Goal: Task Accomplishment & Management: Complete application form

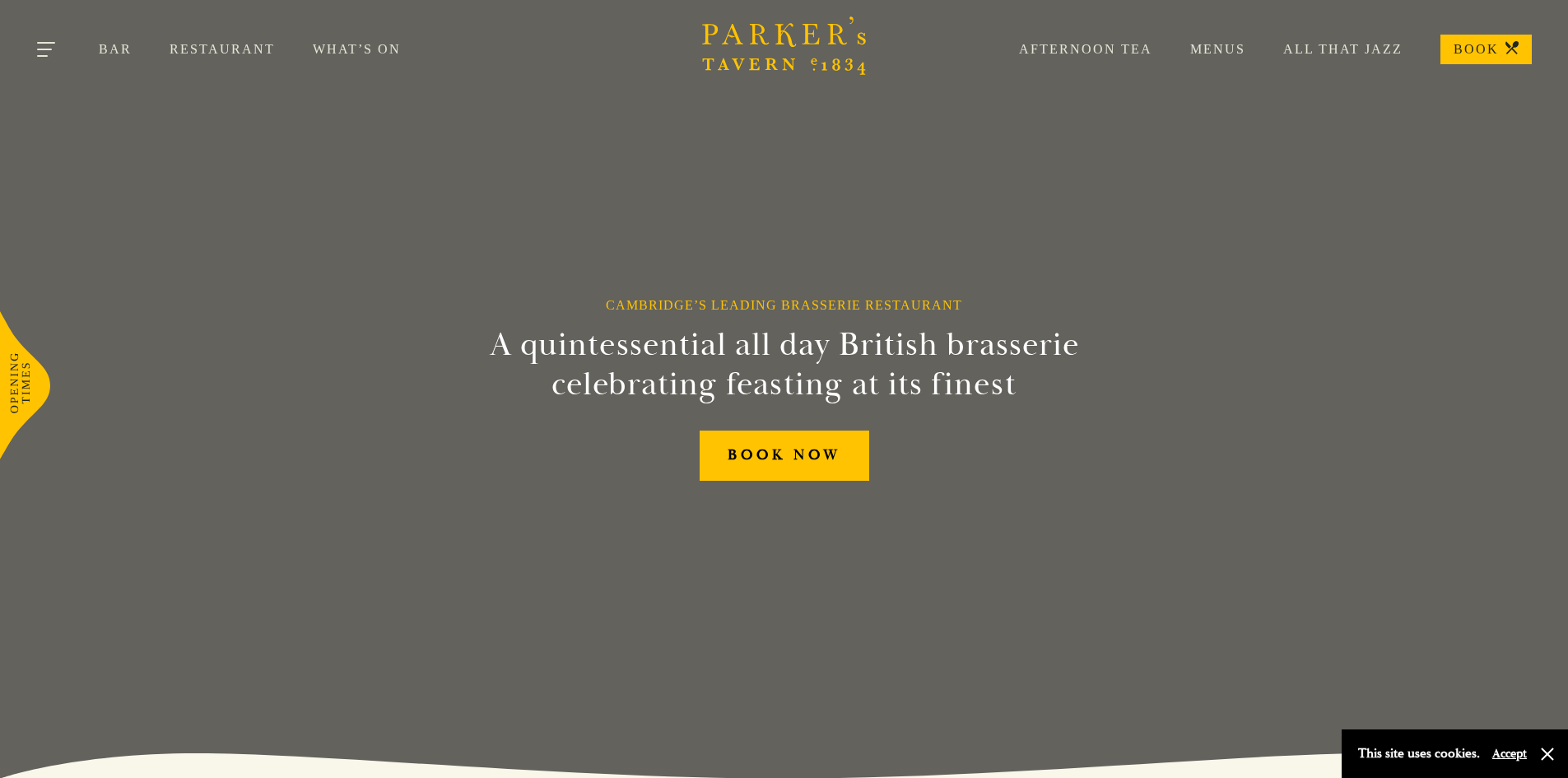
click at [52, 45] on button "Toggle navigation" at bounding box center [47, 52] width 70 height 70
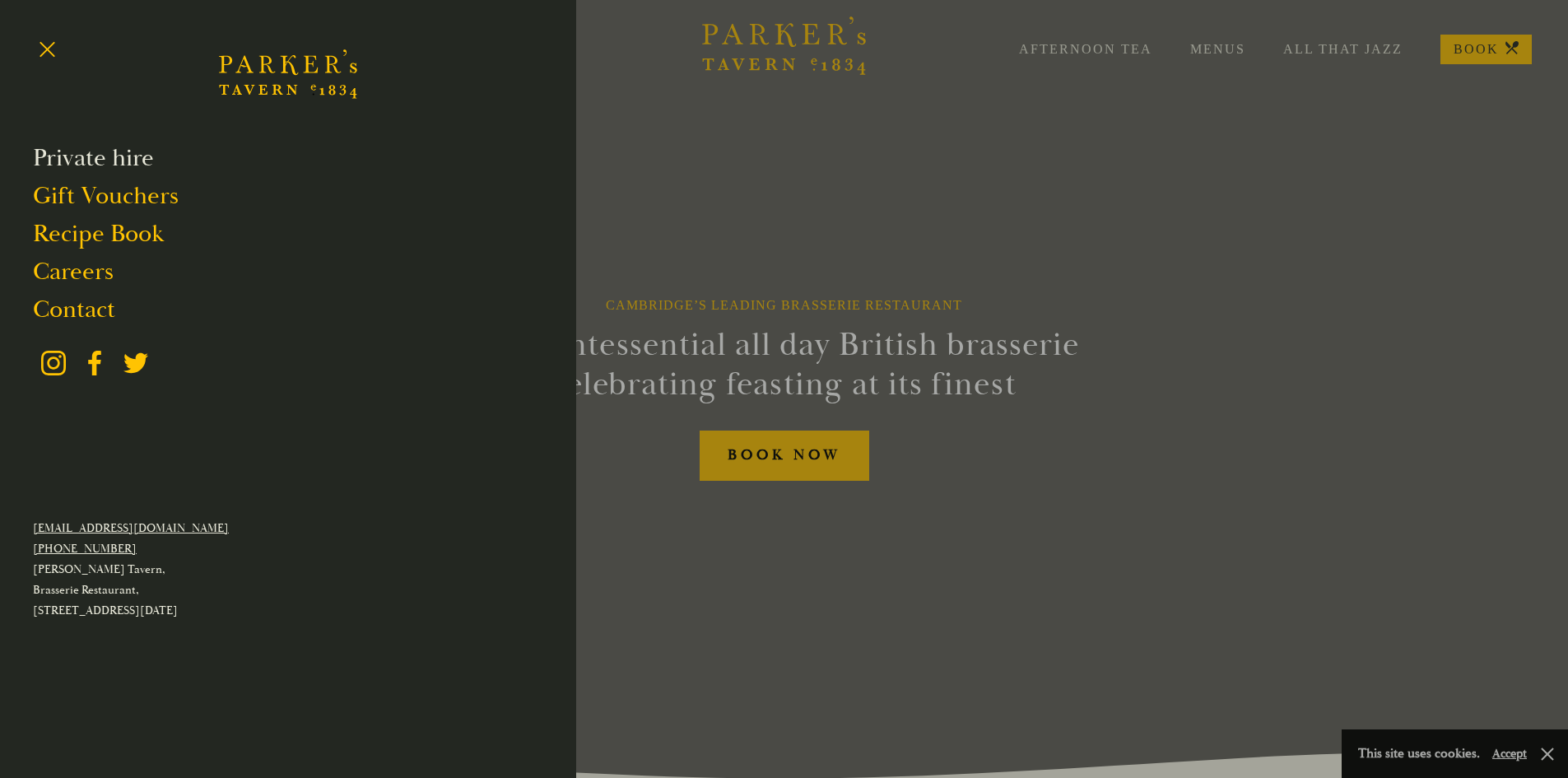
click at [136, 160] on link "Private hire" at bounding box center [93, 158] width 121 height 31
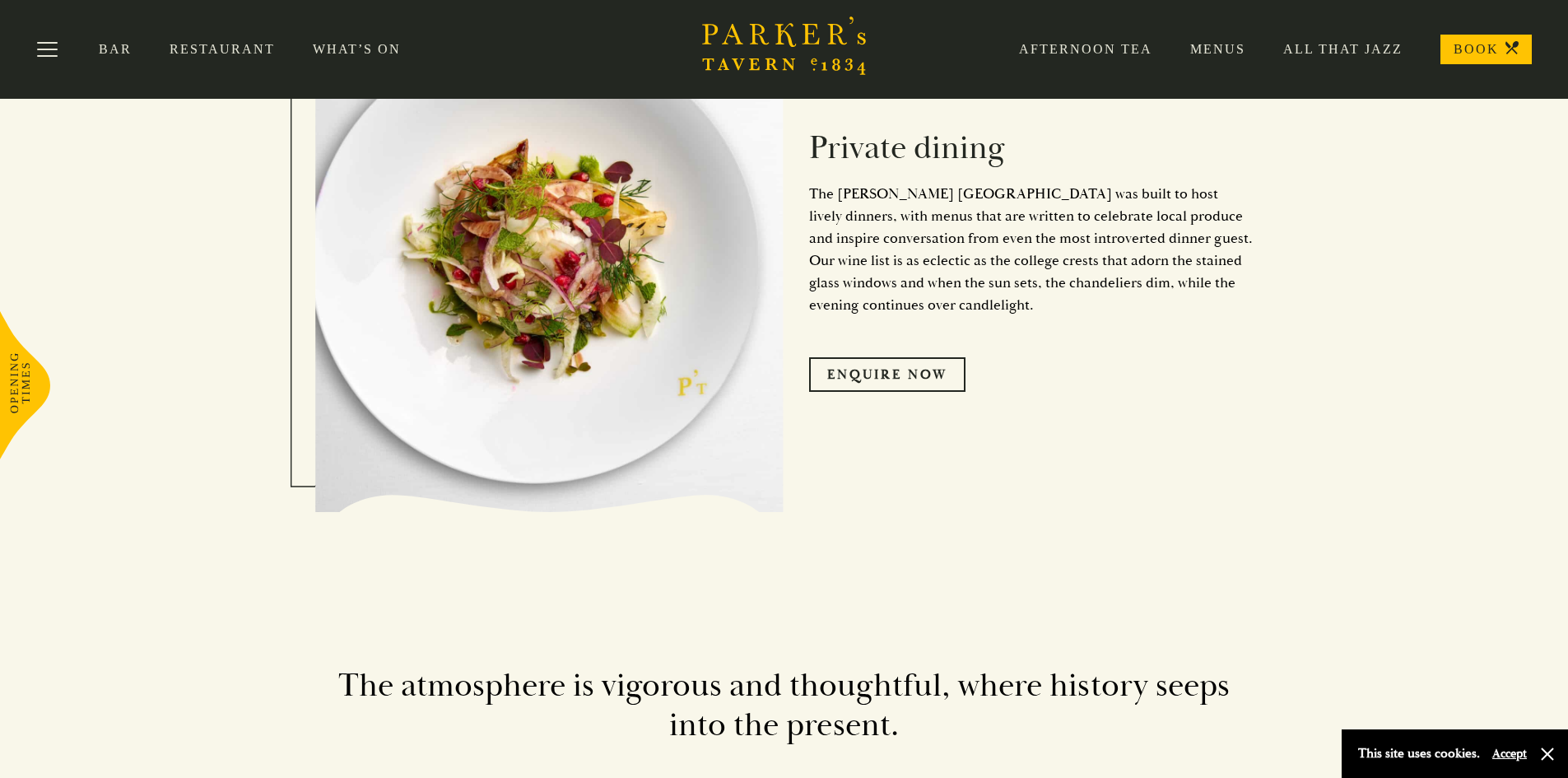
scroll to position [993, 0]
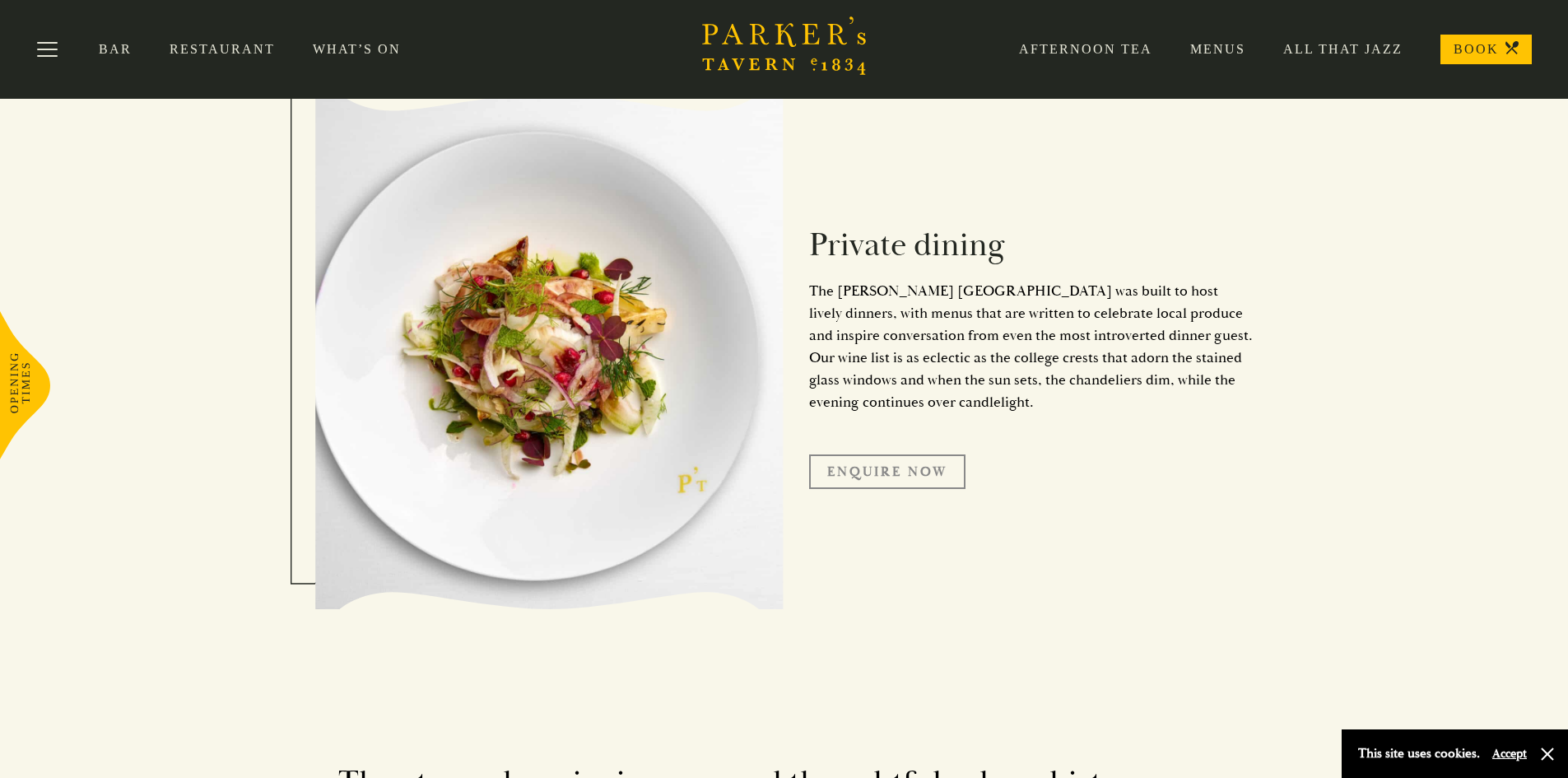
click at [950, 472] on link "Enquire Now" at bounding box center [887, 472] width 156 height 35
click at [917, 474] on link "Enquire Now" at bounding box center [887, 472] width 156 height 35
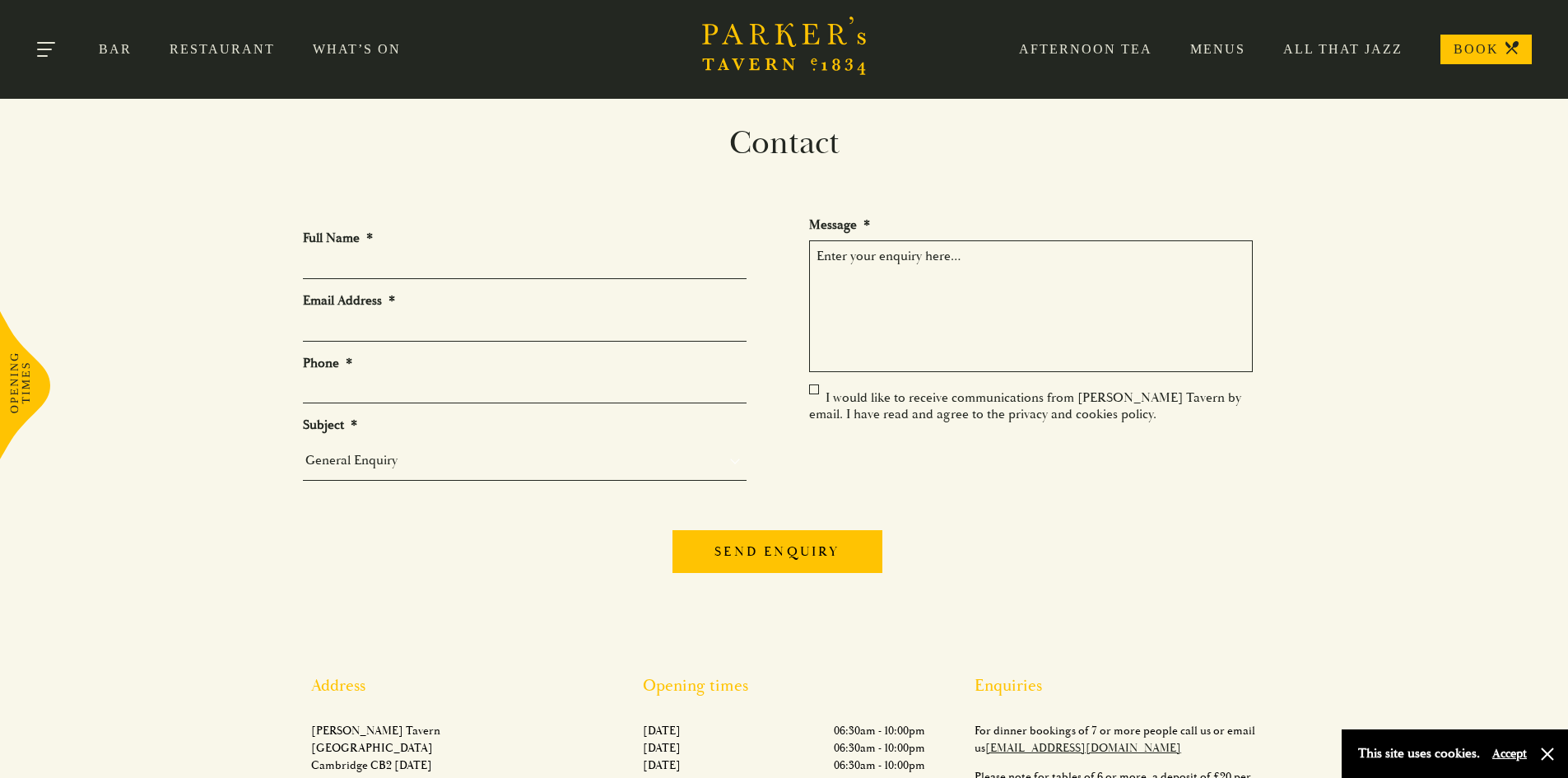
click at [43, 52] on button "Toggle navigation" at bounding box center [47, 52] width 70 height 70
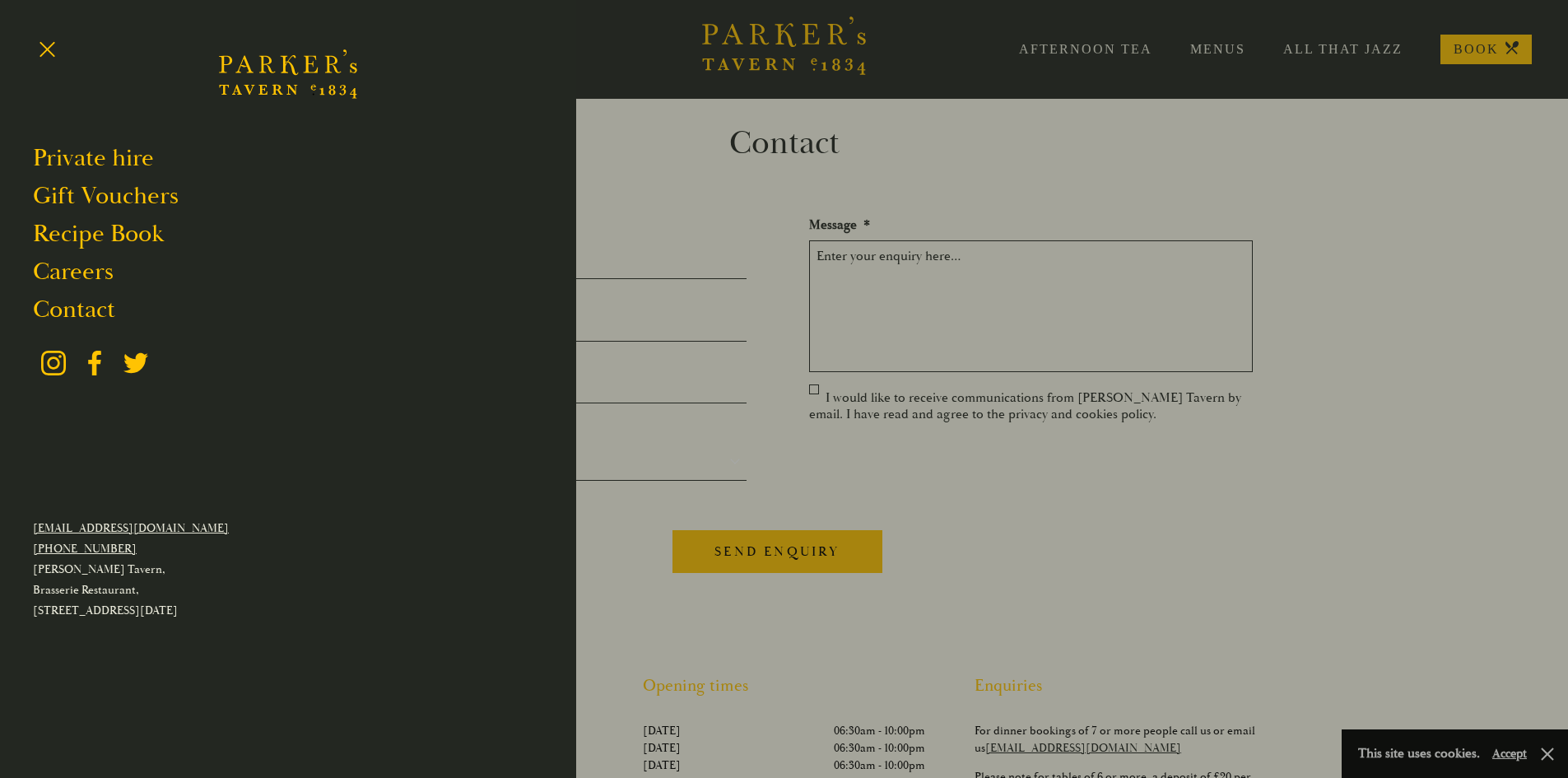
click at [1409, 146] on div at bounding box center [784, 389] width 1568 height 778
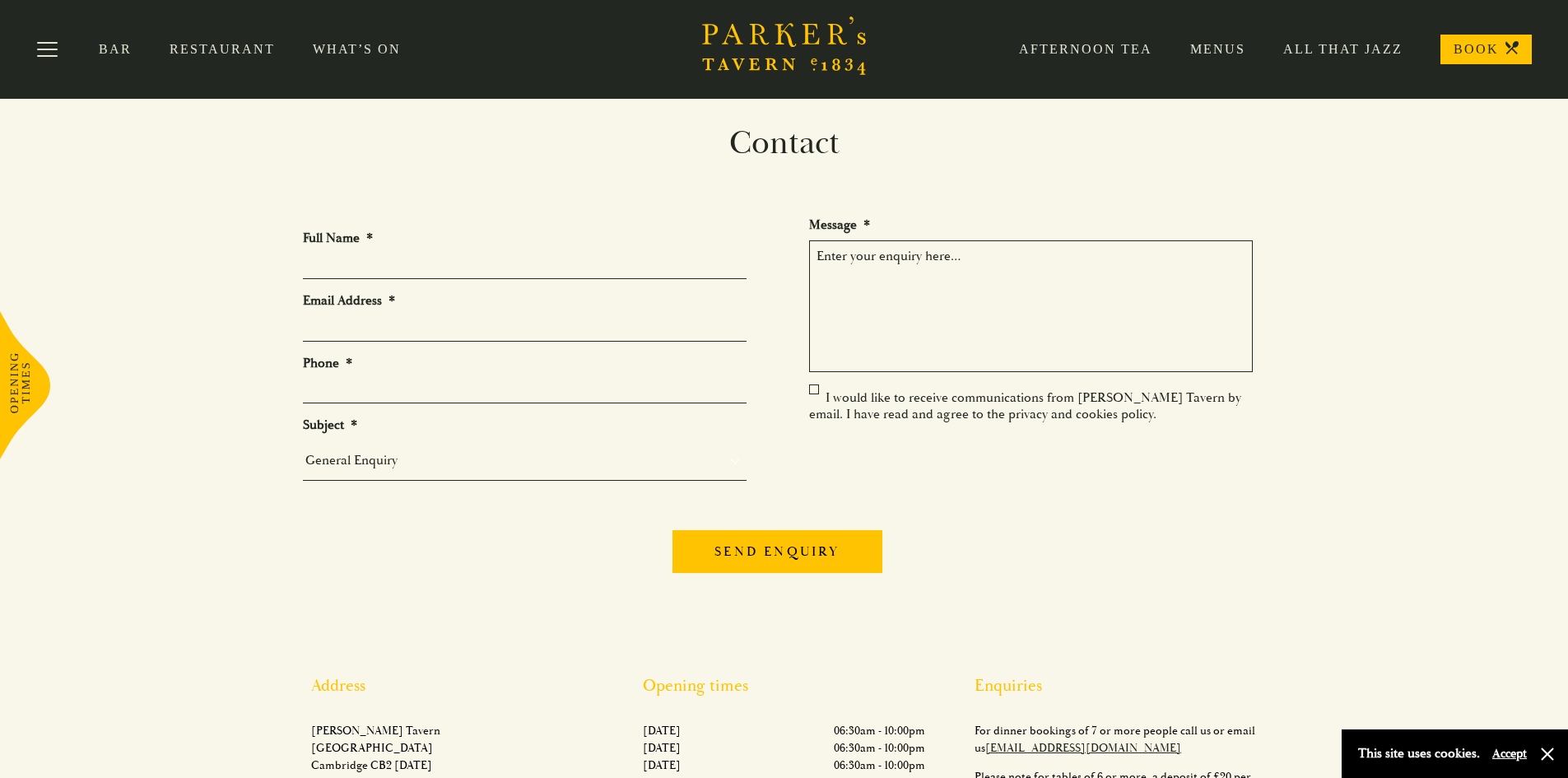
click at [1228, 45] on link "Menus" at bounding box center [1200, 49] width 93 height 16
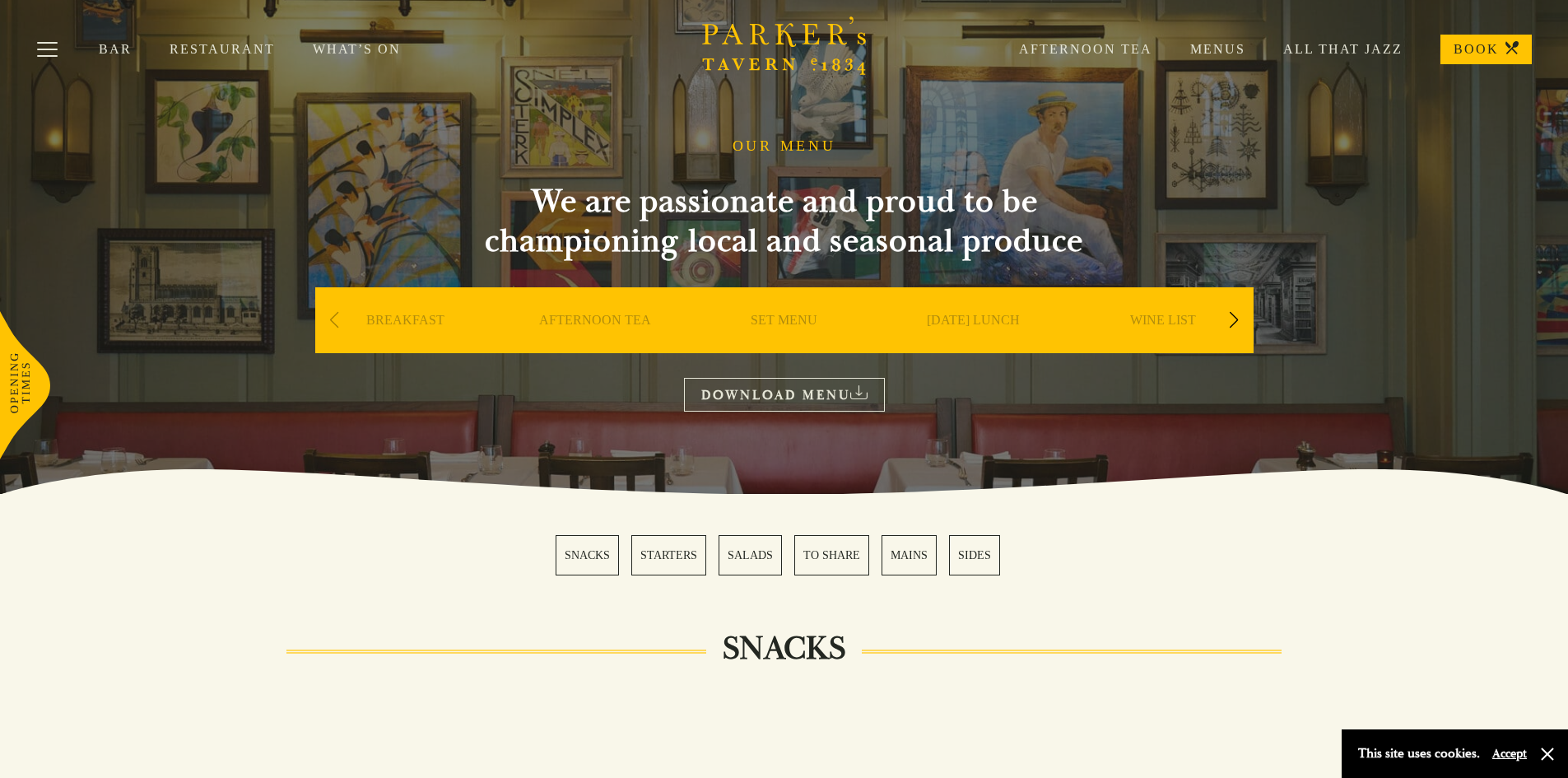
click at [1230, 313] on div "Next slide" at bounding box center [1235, 320] width 22 height 36
click at [1231, 313] on div "Next slide" at bounding box center [1235, 320] width 22 height 36
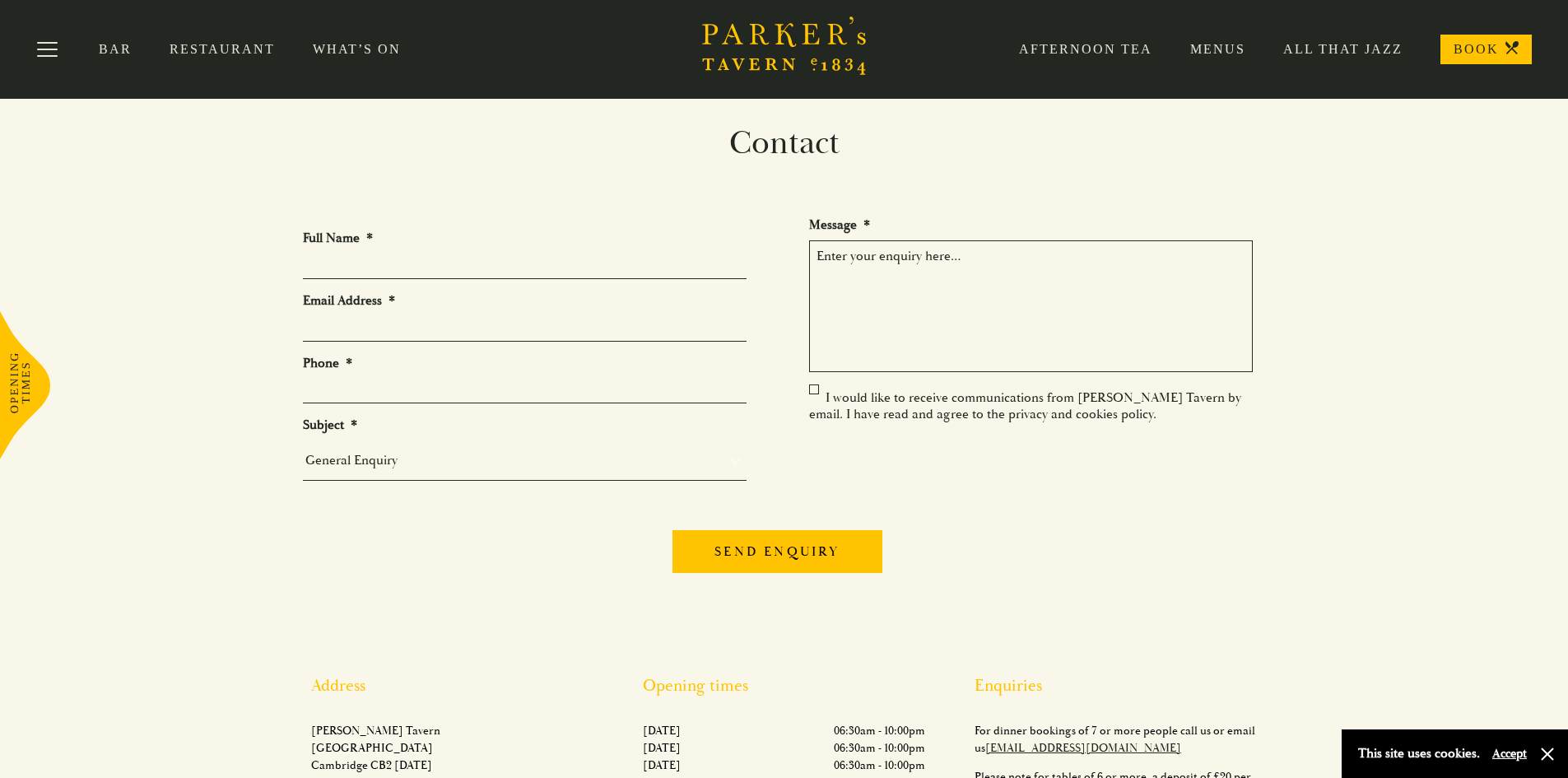
click at [439, 260] on input "Full Name *" at bounding box center [525, 267] width 444 height 26
type input "[PERSON_NAME]"
type input "[PERSON_NAME][EMAIL_ADDRESS][PERSON_NAME][DOMAIN_NAME]"
type input "01223451595"
click at [365, 463] on select "General Enquiry Private Bookings Group Bookings Events" at bounding box center [525, 460] width 444 height 23
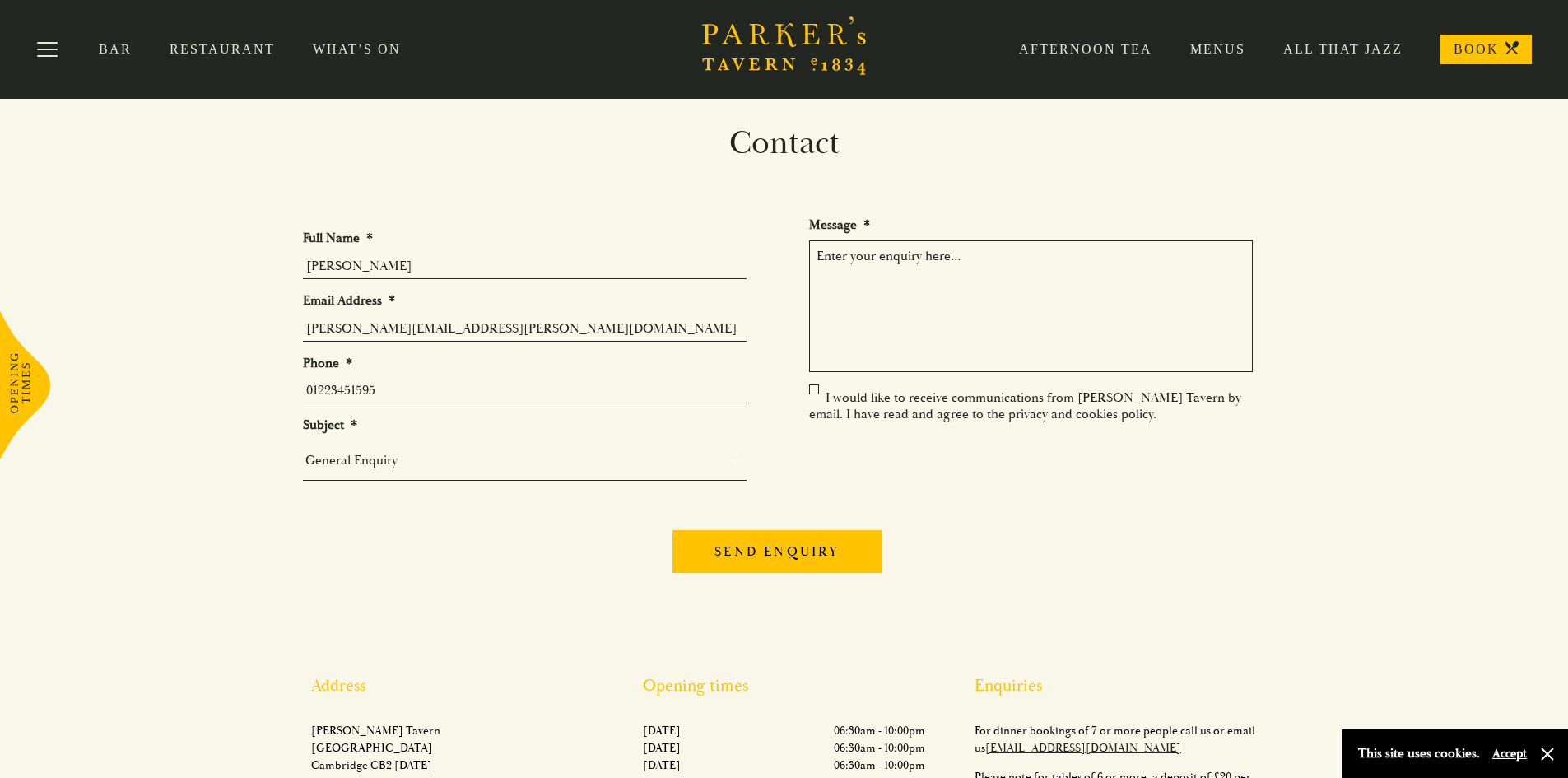
select select "Events"
click at [303, 449] on select "General Enquiry Private Bookings Group Bookings Events" at bounding box center [525, 460] width 444 height 23
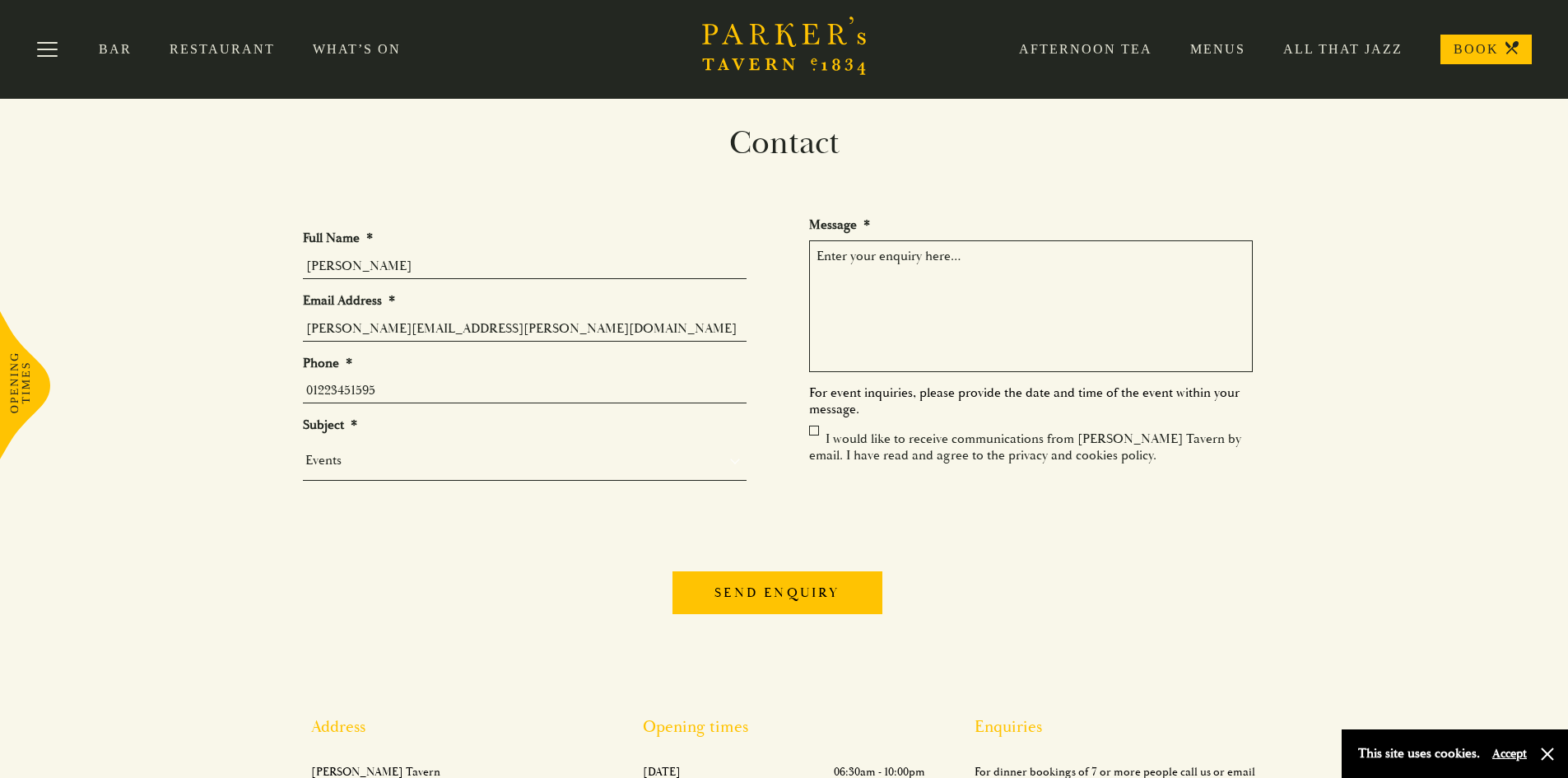
click at [1002, 258] on textarea "Message *" at bounding box center [1031, 306] width 444 height 132
paste textarea "We are looking for a sit-down Christmas dinner style party in a private room fo…"
click at [885, 273] on textarea "We are looking for a sit-down Christmas dinner style party in a private room fo…" at bounding box center [1031, 306] width 444 height 132
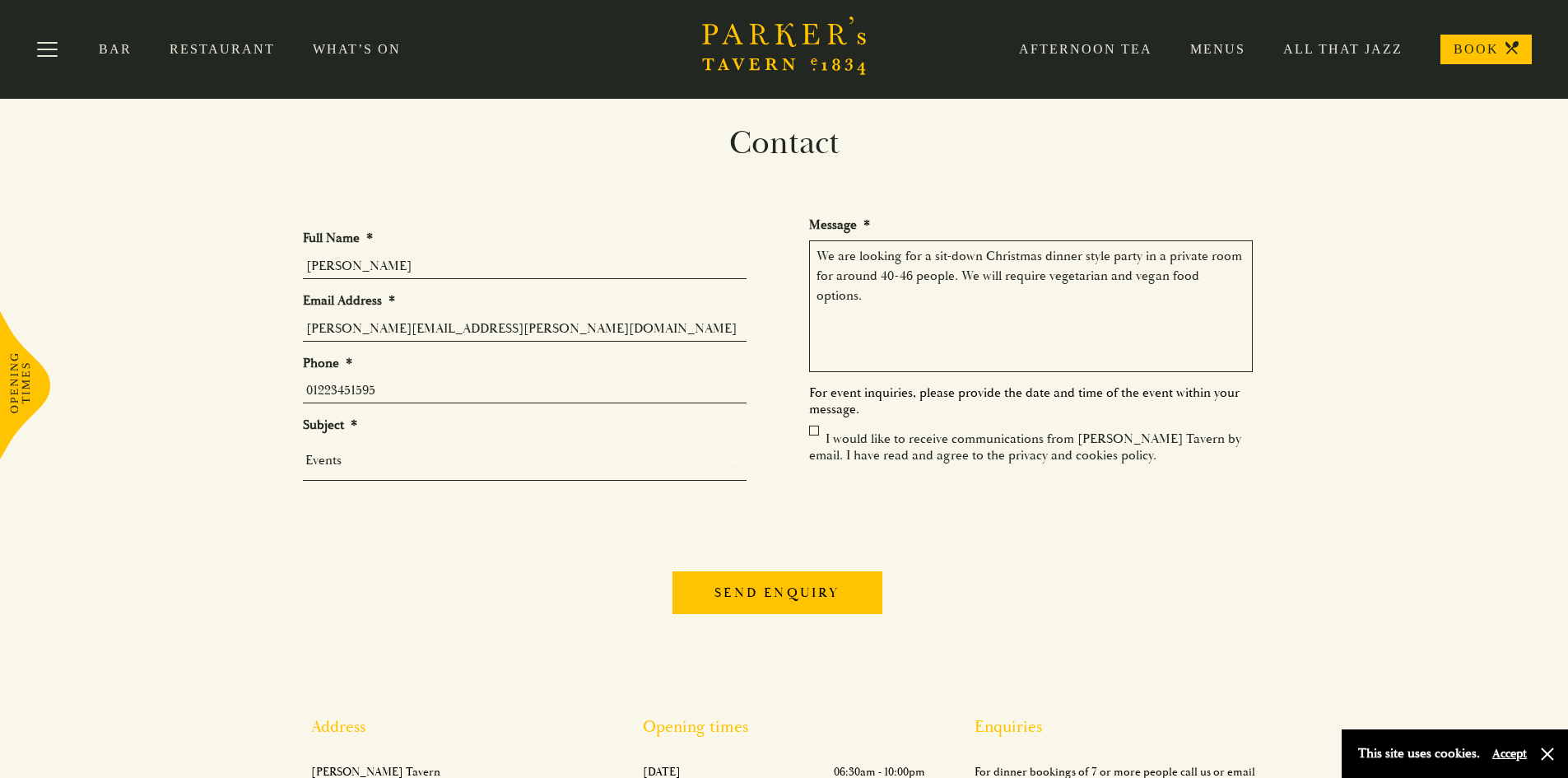
click at [1241, 277] on textarea "We are looking for a sit-down Christmas dinner style party in a private room fo…" at bounding box center [1031, 306] width 444 height 132
drag, startPoint x: 1070, startPoint y: 296, endPoint x: 969, endPoint y: 304, distance: 101.3
click at [969, 304] on textarea "We are looking for a sit-down Christmas dinner style party in a private room fo…" at bounding box center [1031, 306] width 444 height 132
type textarea "We are looking for a sit-down Christmas dinner style party in a private room fo…"
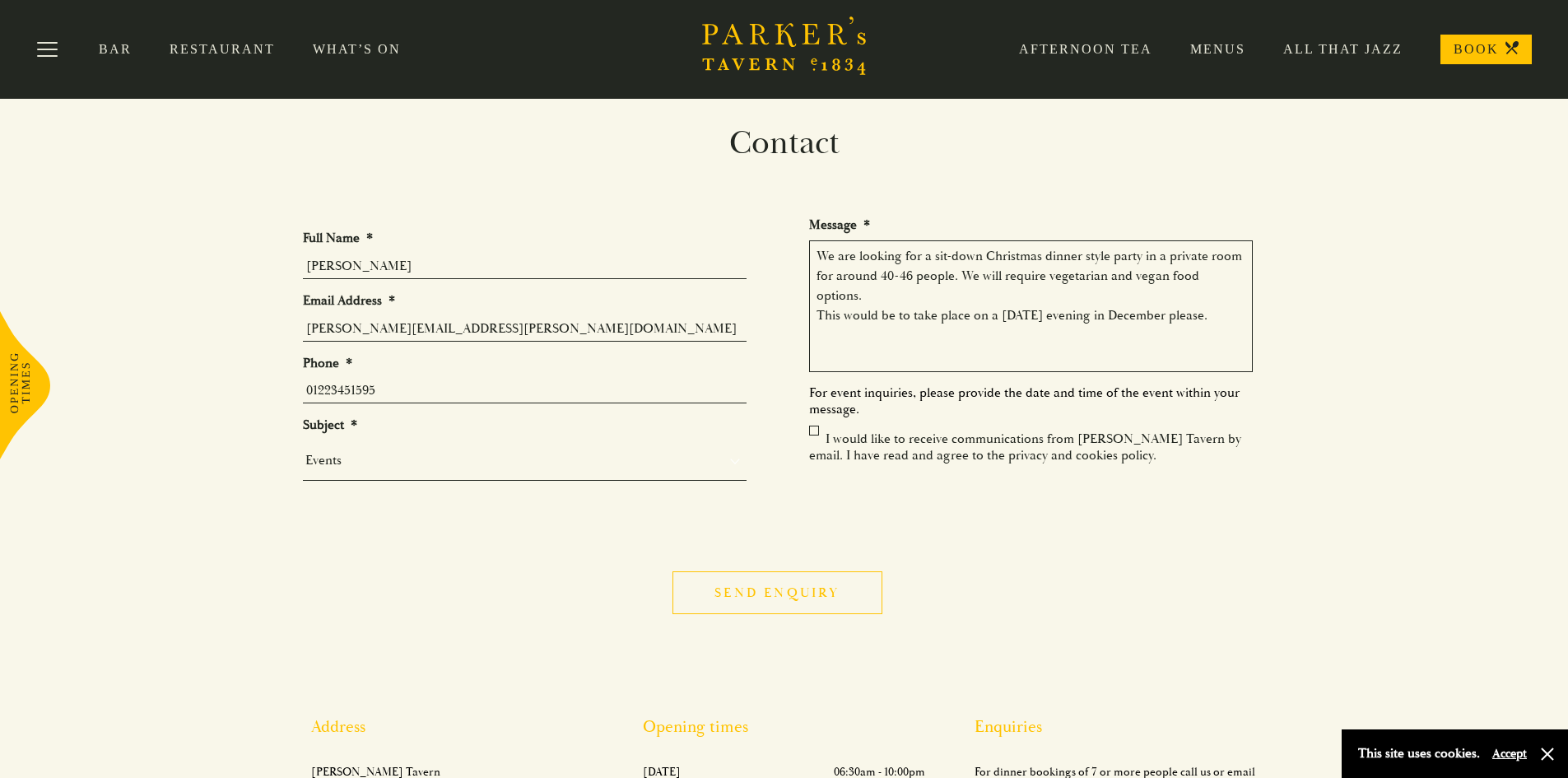
click at [765, 593] on input "Send enquiry" at bounding box center [777, 593] width 209 height 43
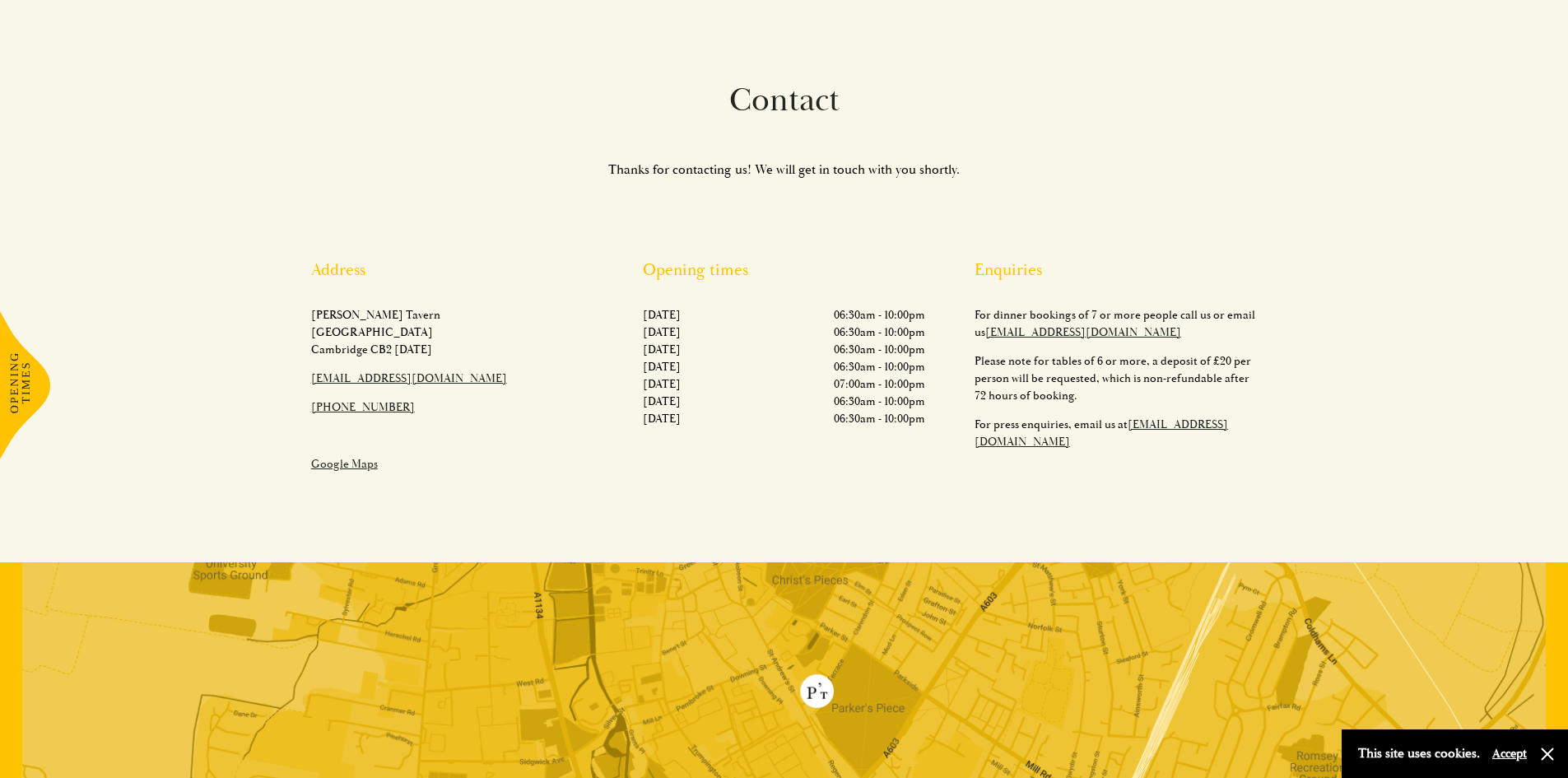
scroll to position [122, 0]
